Goal: Task Accomplishment & Management: Manage account settings

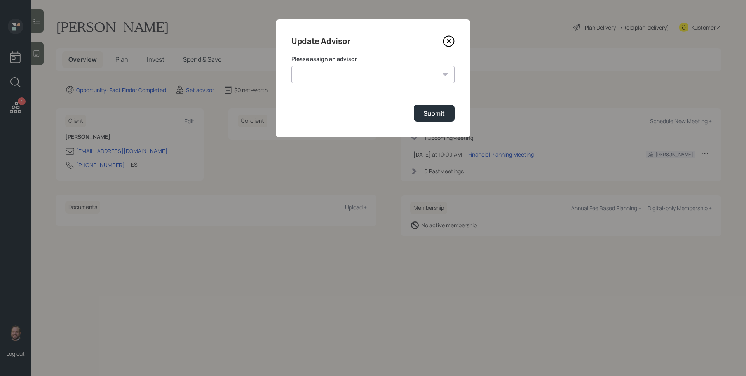
select select "d946c976-65aa-4529-ac9d-02c4f1114fc0"
click at [443, 113] on div "Submit" at bounding box center [434, 113] width 21 height 9
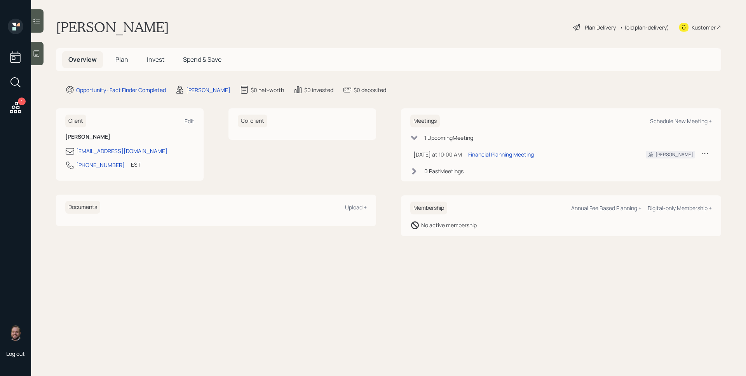
click at [35, 53] on icon at bounding box center [37, 54] width 8 height 8
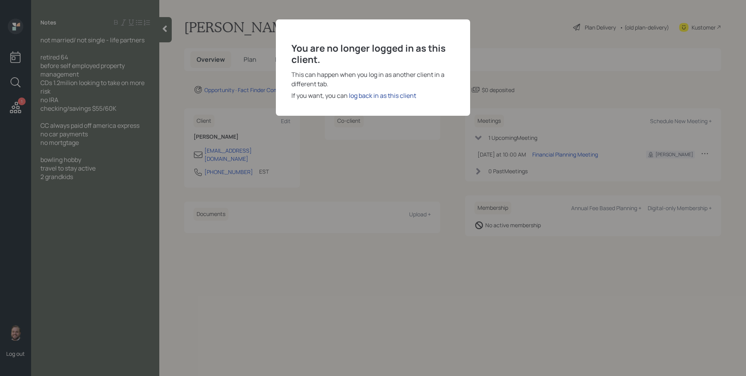
click at [380, 97] on div "log back in as this client" at bounding box center [382, 95] width 67 height 9
